Goal: Find specific page/section: Find specific page/section

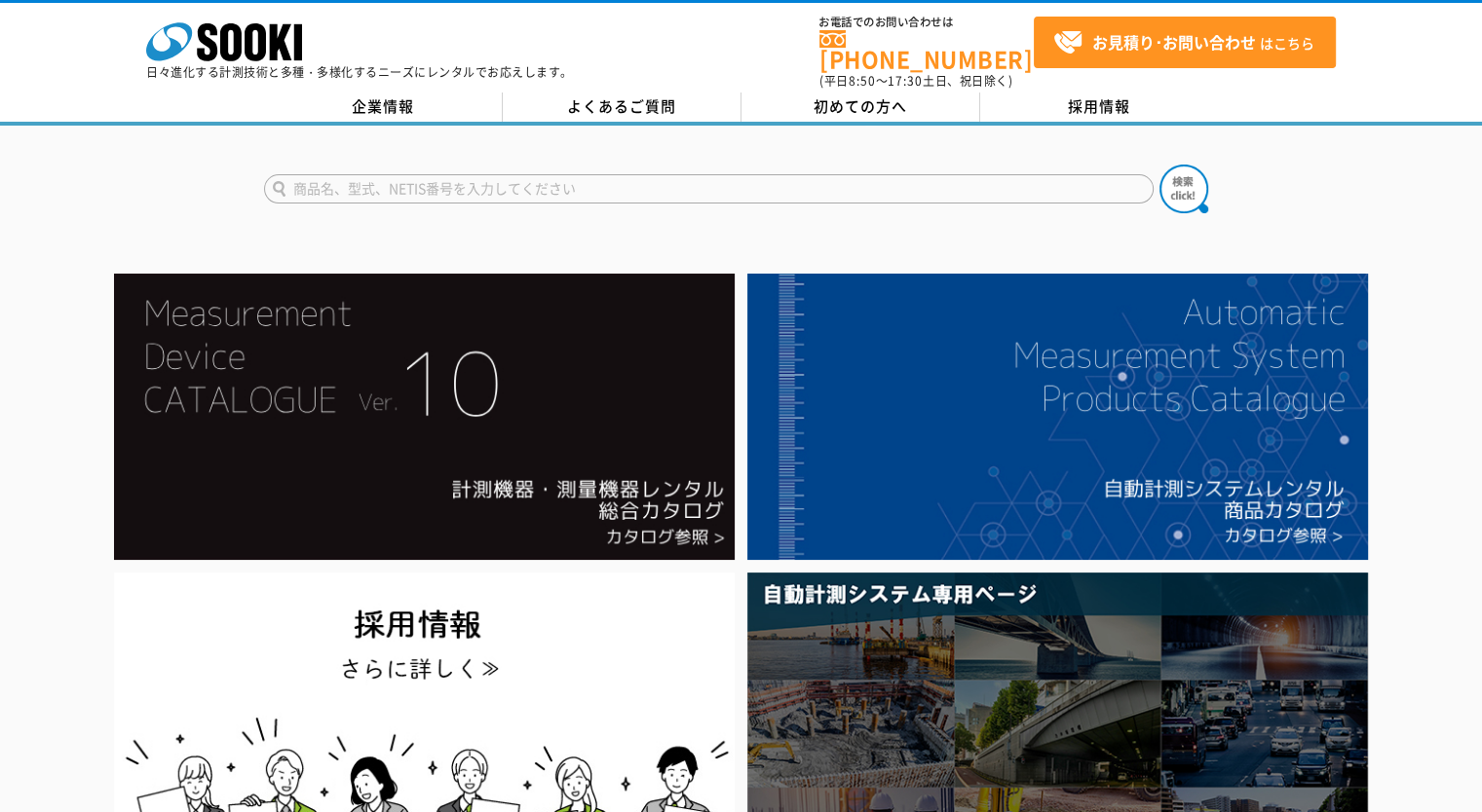
click at [355, 174] on input "text" at bounding box center [709, 189] width 890 height 29
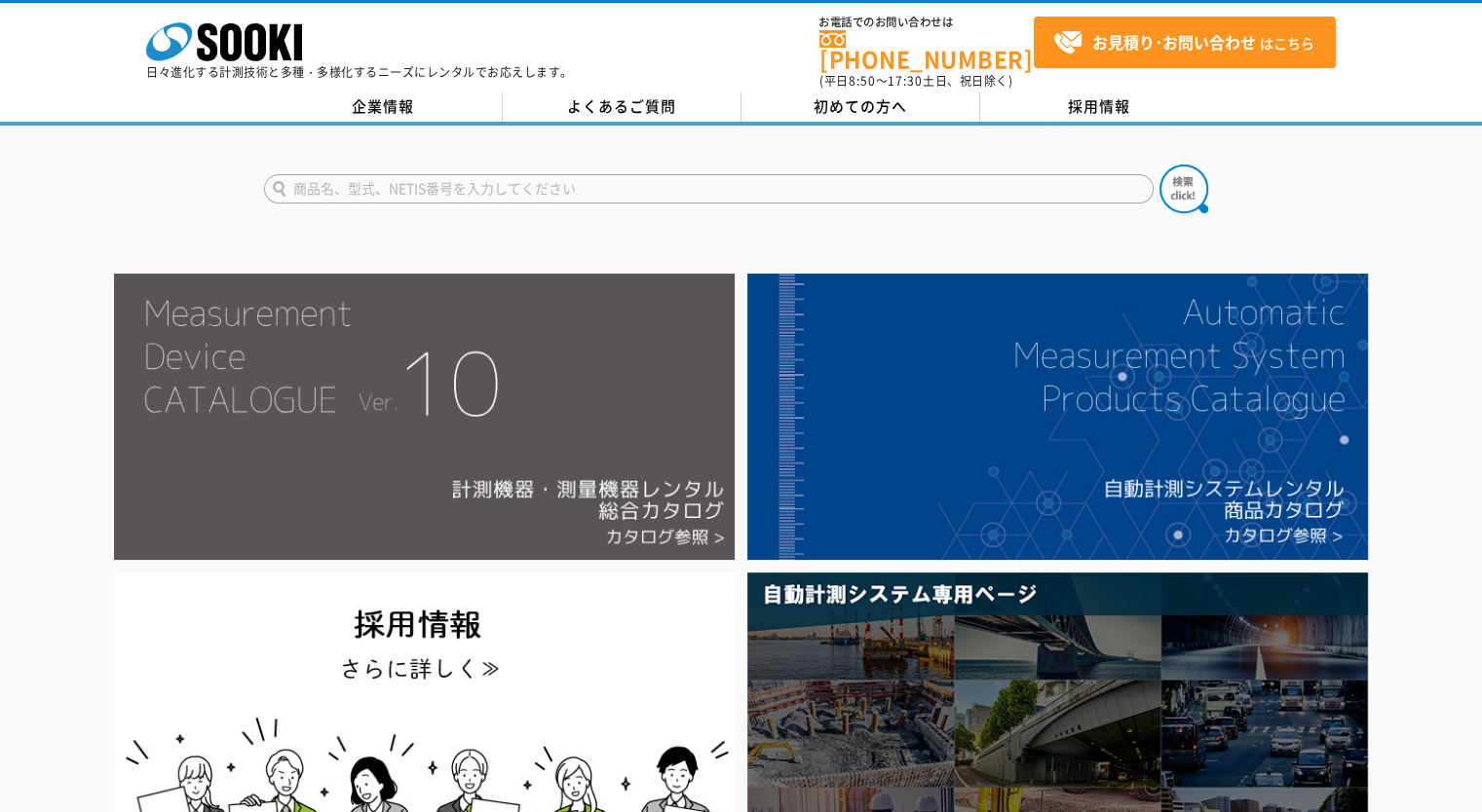
scroll to position [98, 0]
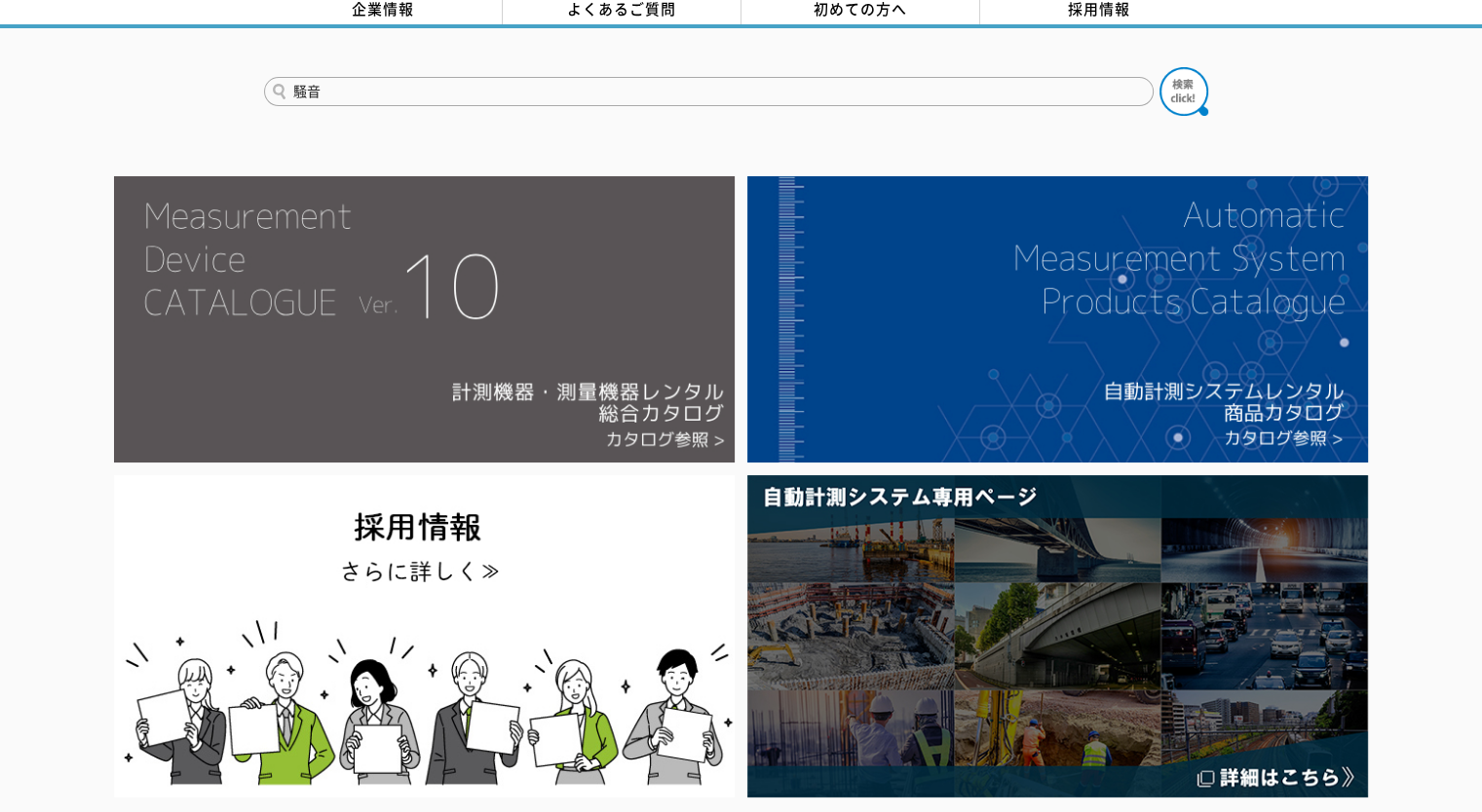
type input "騒音"
click at [1160, 68] on button at bounding box center [1184, 92] width 49 height 49
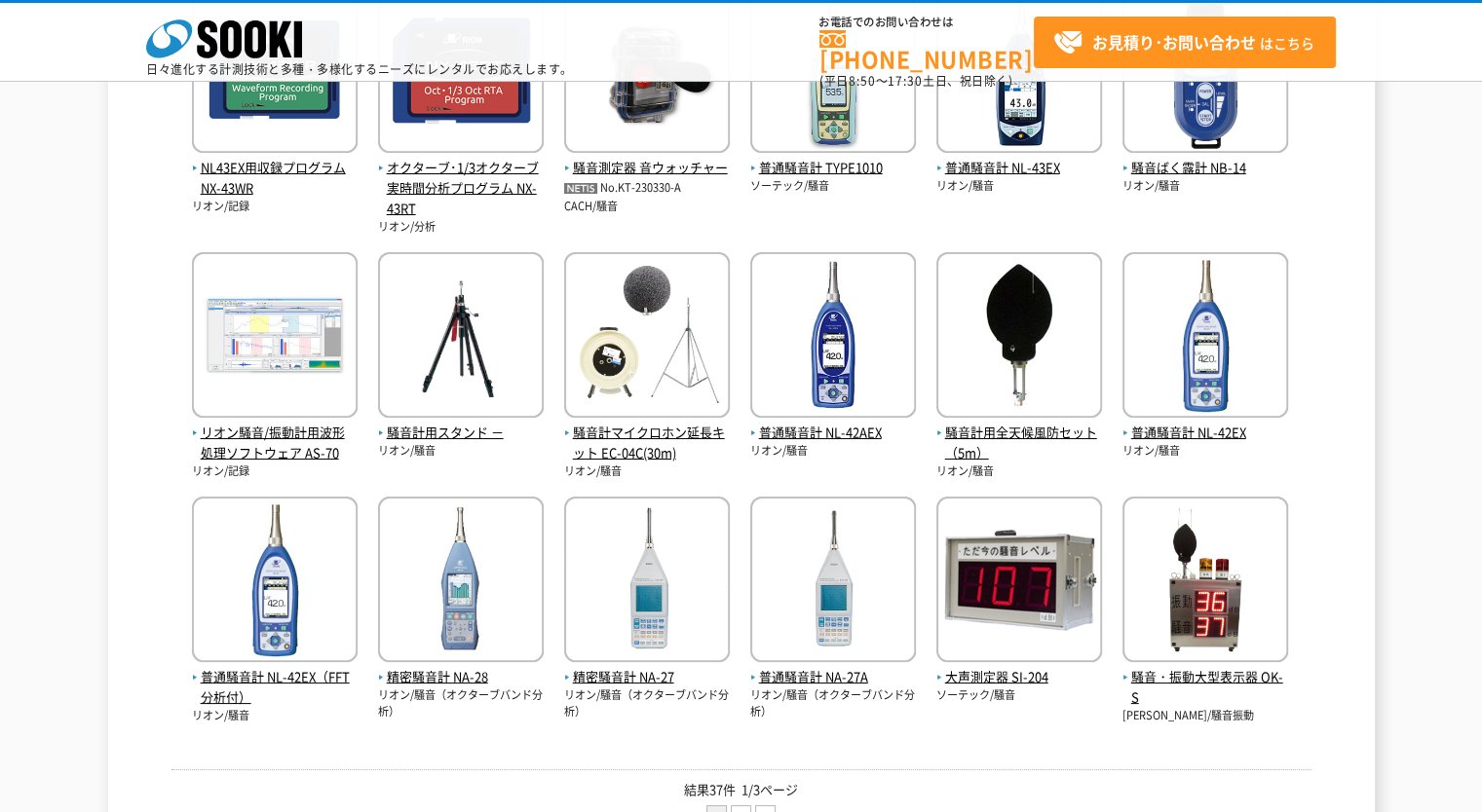
scroll to position [584, 0]
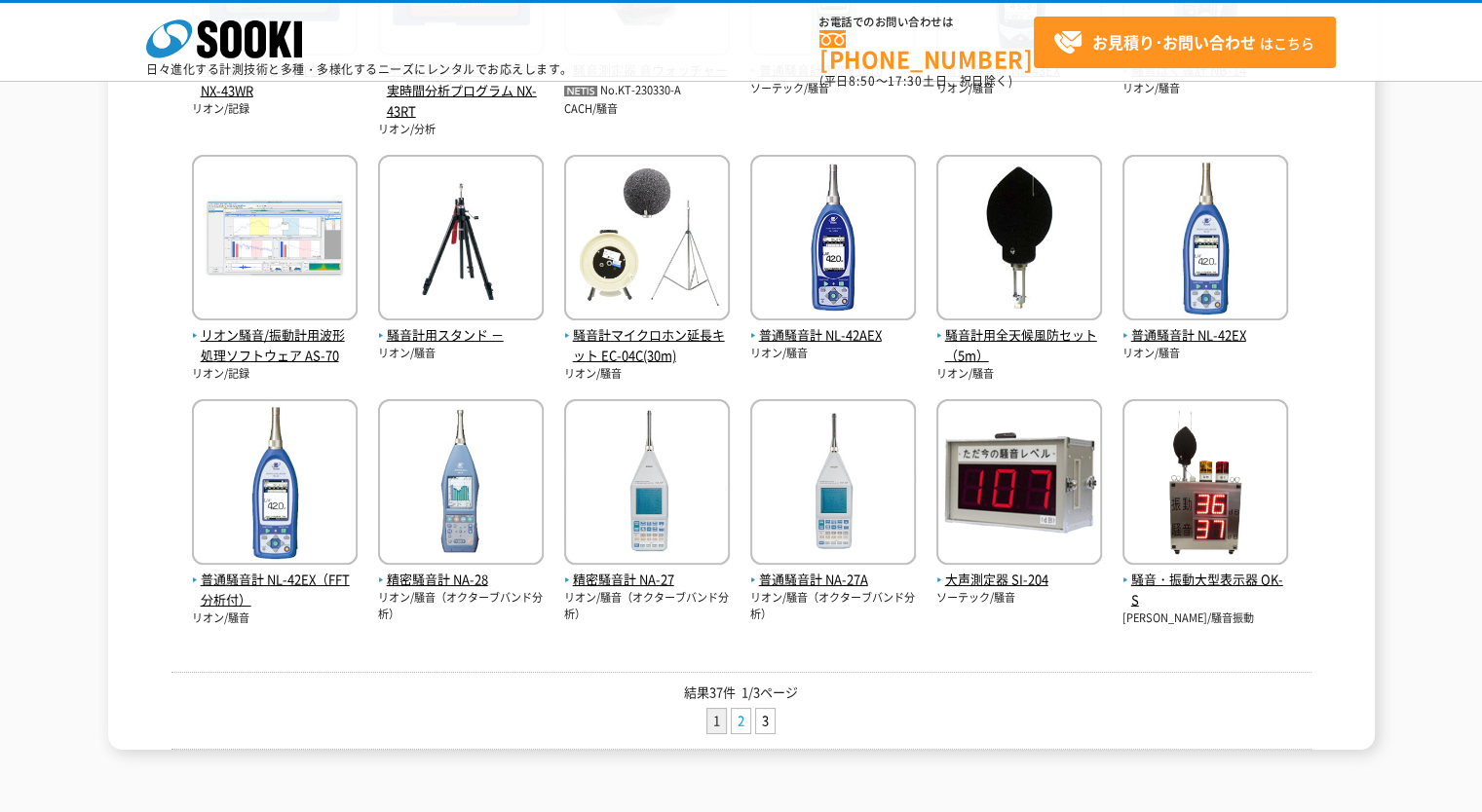
click at [736, 711] on link "2" at bounding box center [741, 721] width 19 height 24
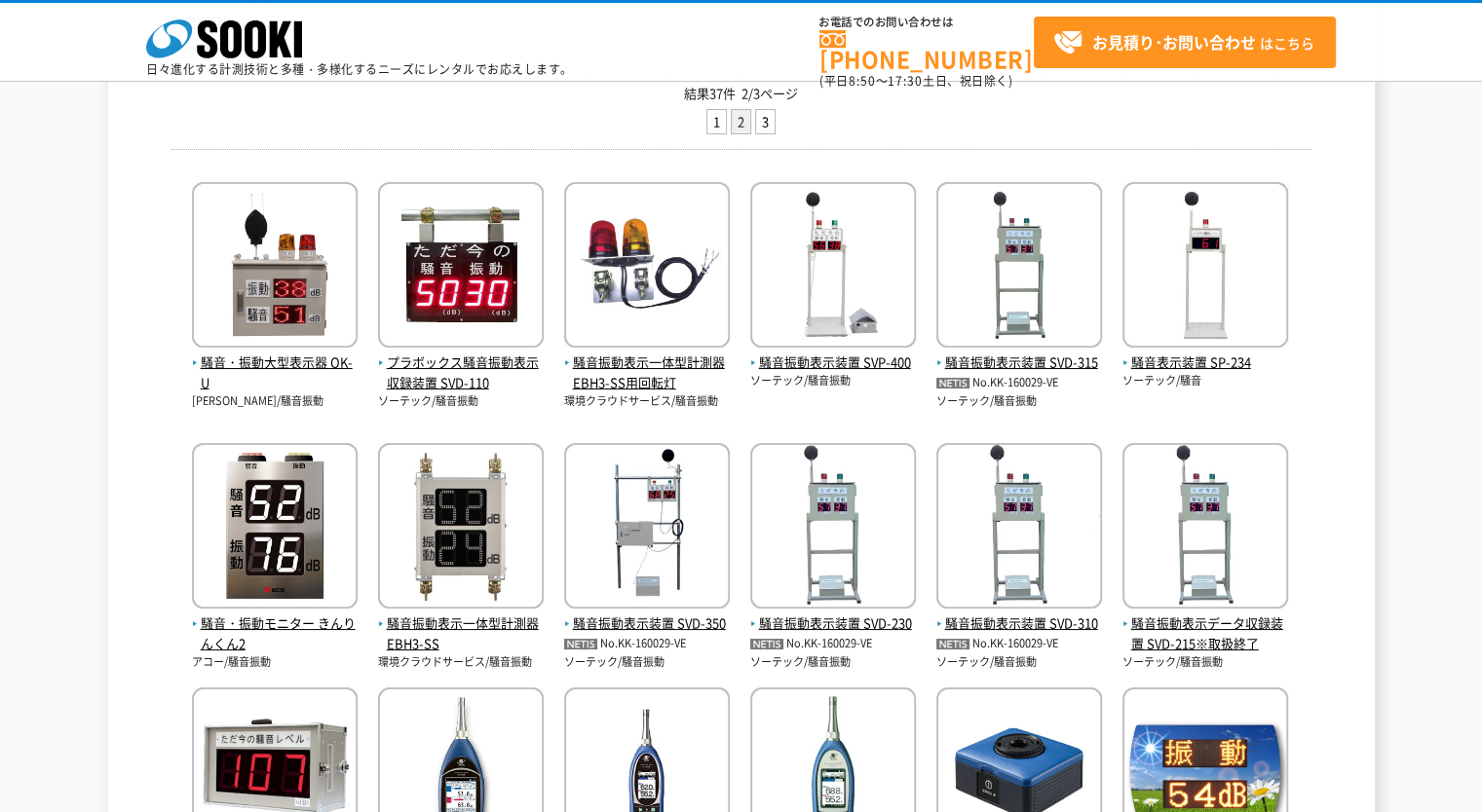
scroll to position [584, 0]
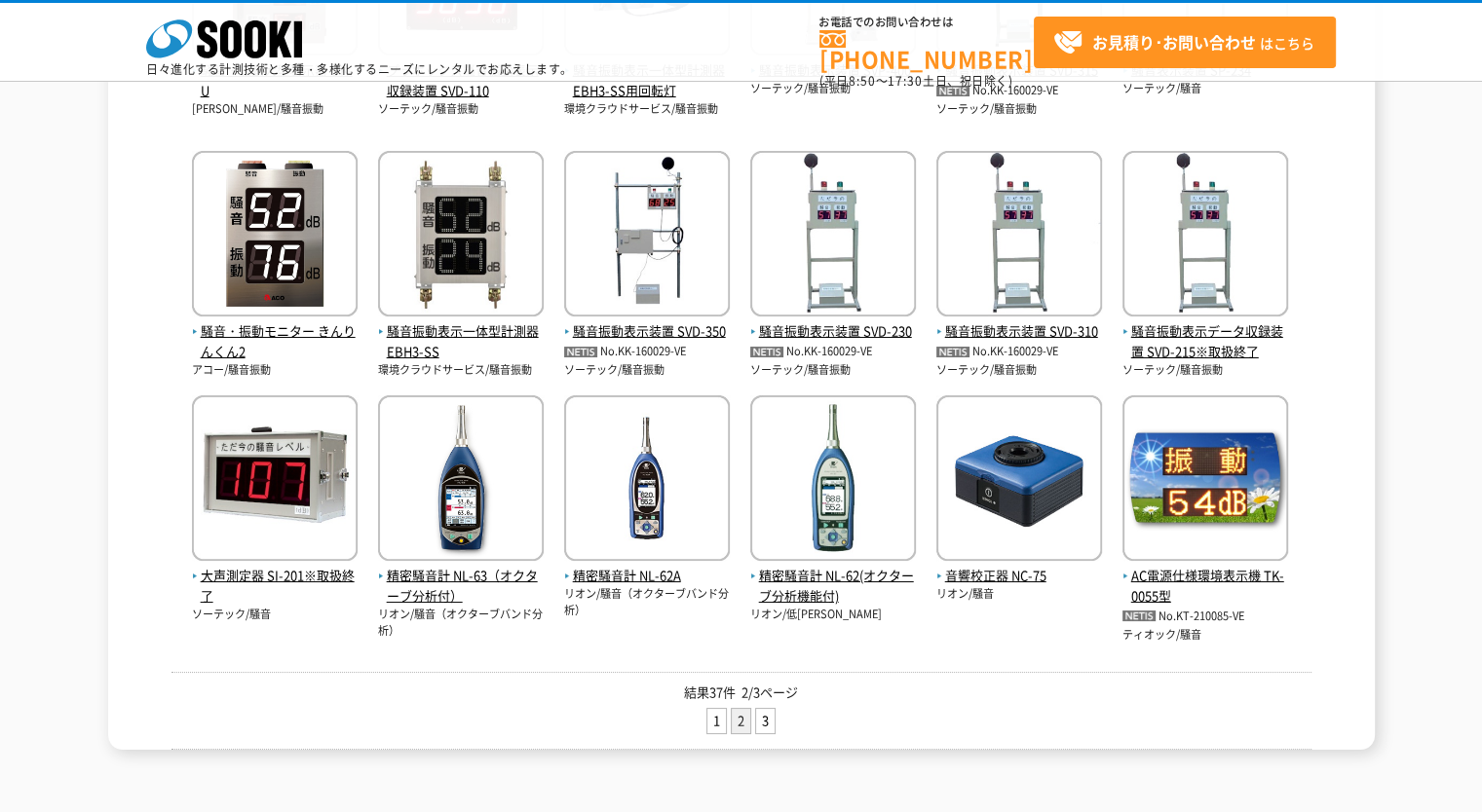
click at [776, 722] on ul "1 2 3" at bounding box center [741, 724] width 1140 height 31
click at [772, 722] on link "3" at bounding box center [765, 721] width 19 height 24
